Goal: Task Accomplishment & Management: Use online tool/utility

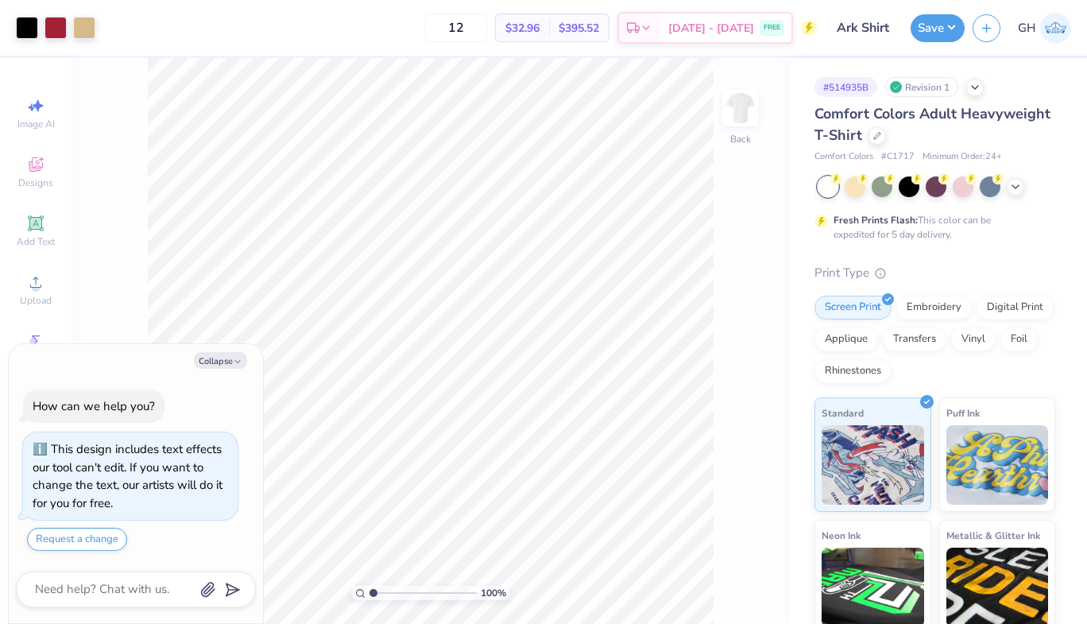
click at [87, 31] on div at bounding box center [84, 28] width 22 height 22
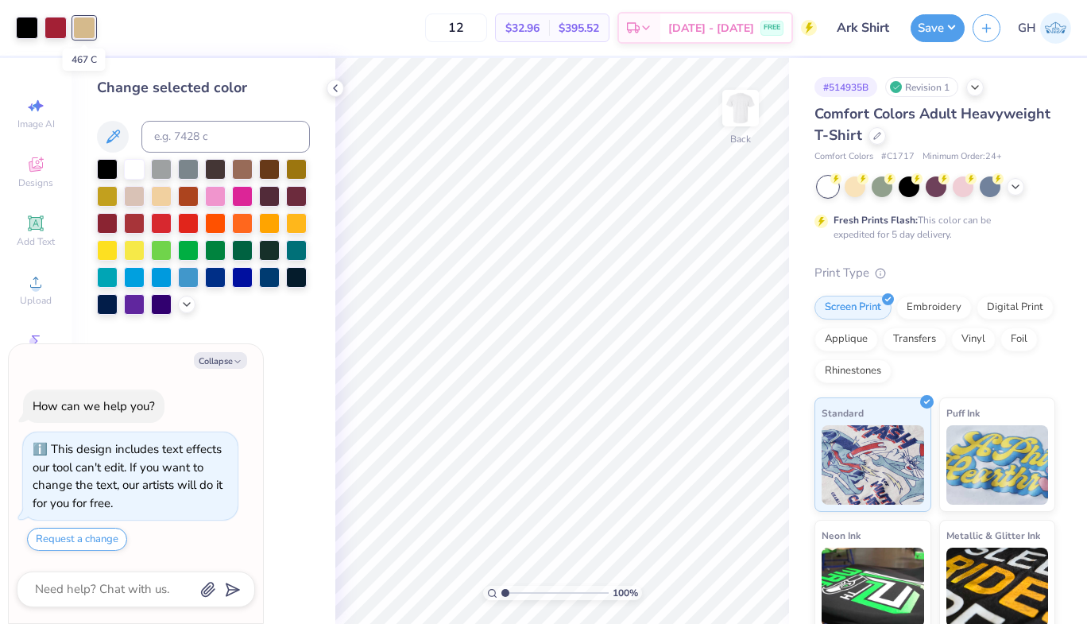
click at [102, 168] on div at bounding box center [107, 169] width 21 height 21
click at [938, 33] on button "Save" at bounding box center [938, 28] width 54 height 28
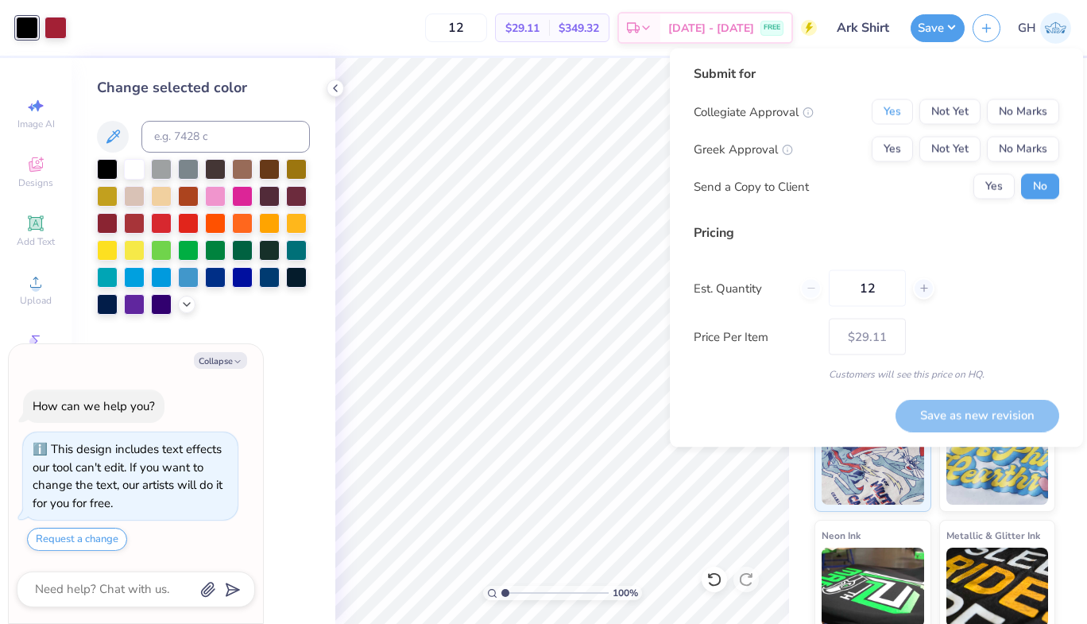
click at [886, 106] on button "Yes" at bounding box center [892, 111] width 41 height 25
click at [892, 147] on button "Yes" at bounding box center [892, 149] width 41 height 25
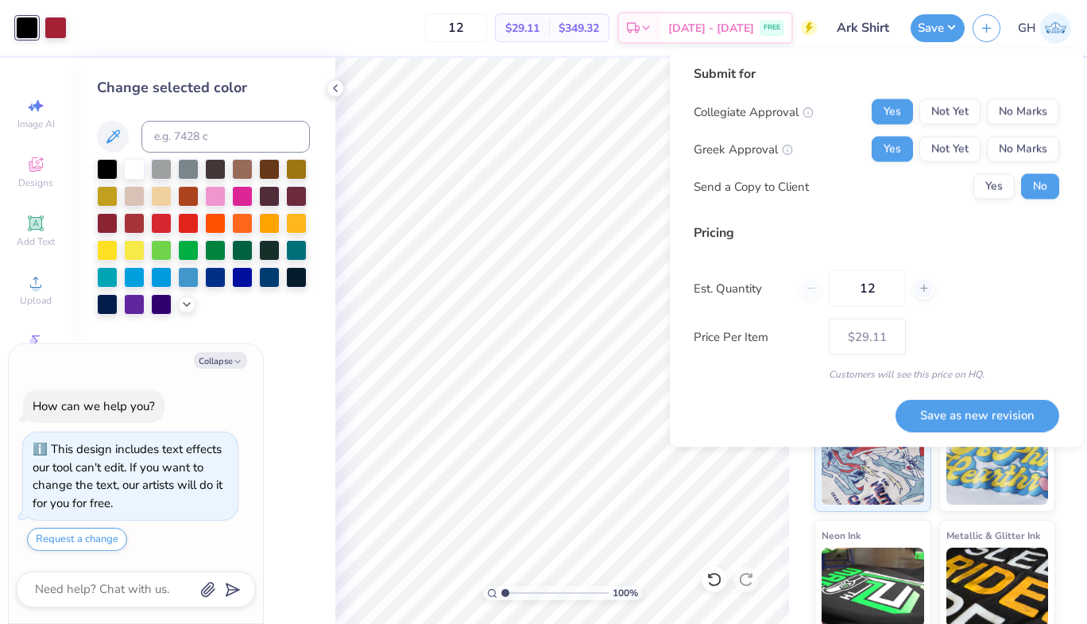
click at [887, 290] on input "12" at bounding box center [867, 288] width 77 height 37
type textarea "x"
type input "1"
type input "0"
type input "0200"
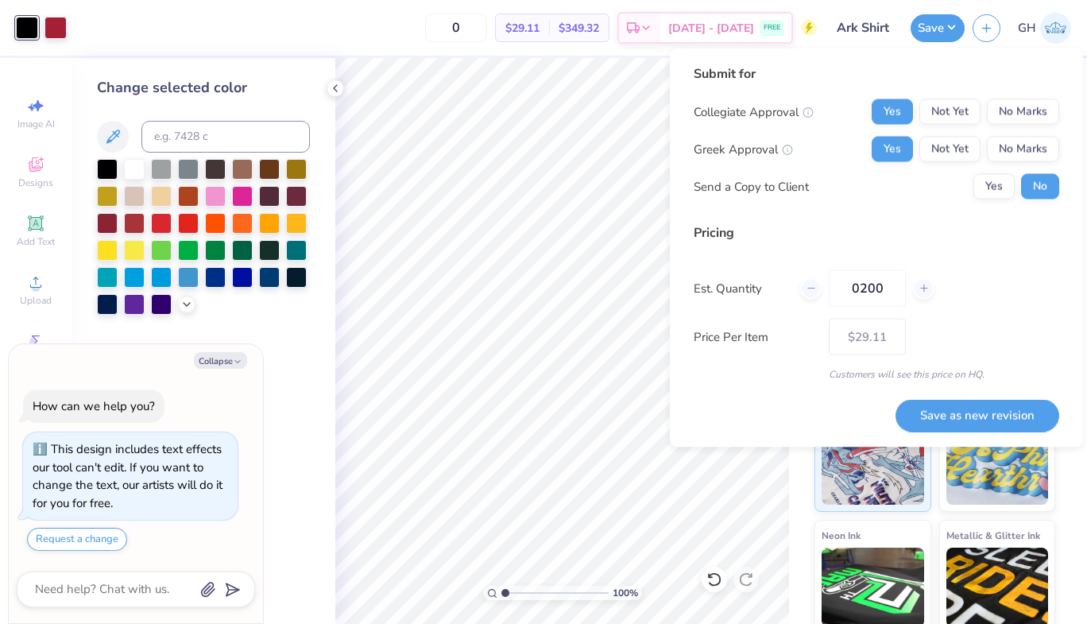
type input "200"
type input "$15.06"
type input "0200"
click at [1033, 278] on div "Est. Quantity 0200" at bounding box center [877, 288] width 366 height 37
type textarea "x"
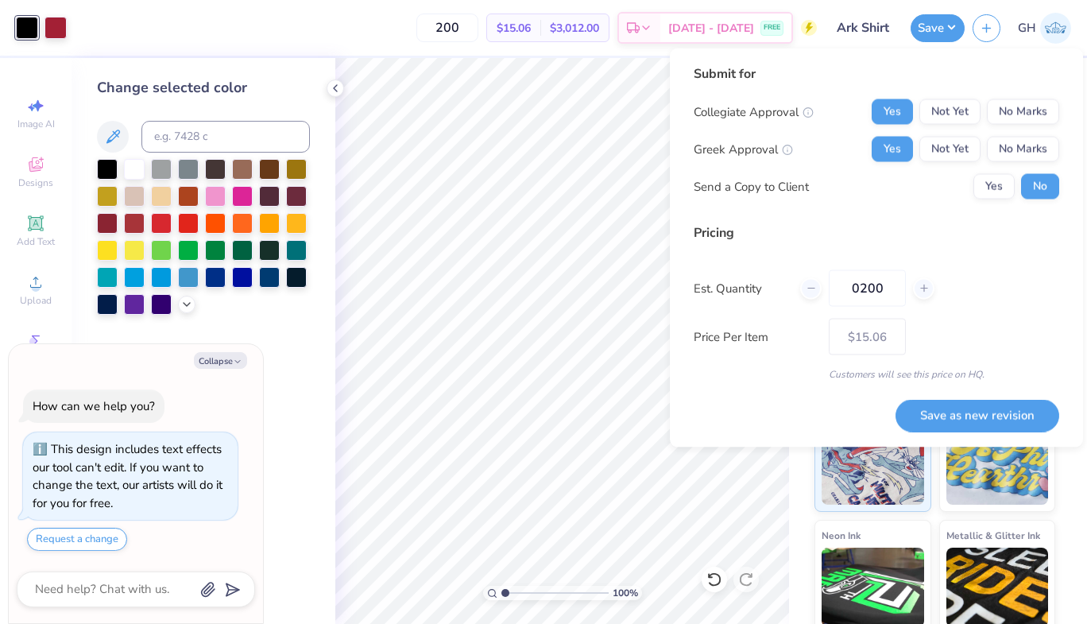
click at [1004, 417] on button "Save as new revision" at bounding box center [978, 415] width 164 height 33
type input "$15.06"
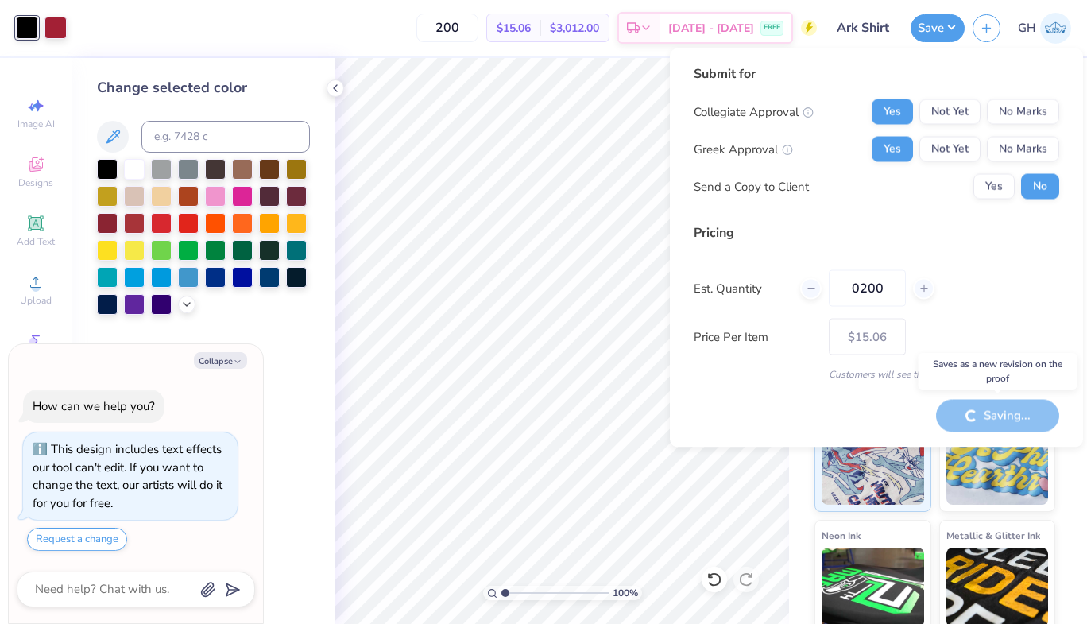
type textarea "x"
